Goal: Task Accomplishment & Management: Use online tool/utility

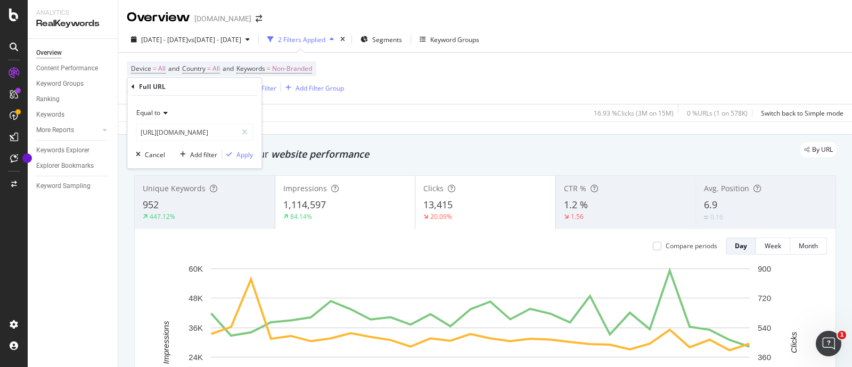
click at [160, 113] on icon at bounding box center [163, 113] width 7 height 6
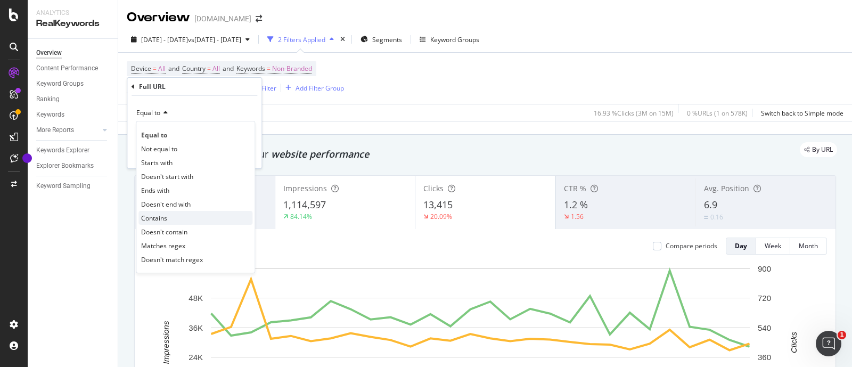
click at [169, 215] on div "Contains" at bounding box center [195, 218] width 114 height 14
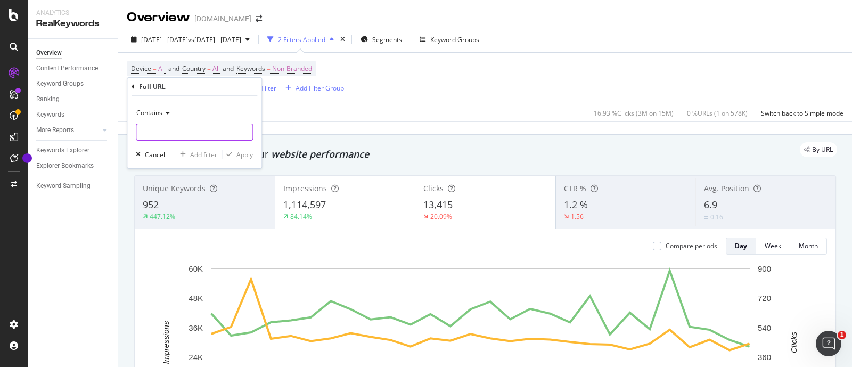
click at [176, 130] on input "text" at bounding box center [194, 132] width 116 height 17
type input "/pl/"
click at [242, 152] on div "Apply" at bounding box center [244, 154] width 17 height 9
